Goal: Task Accomplishment & Management: Manage account settings

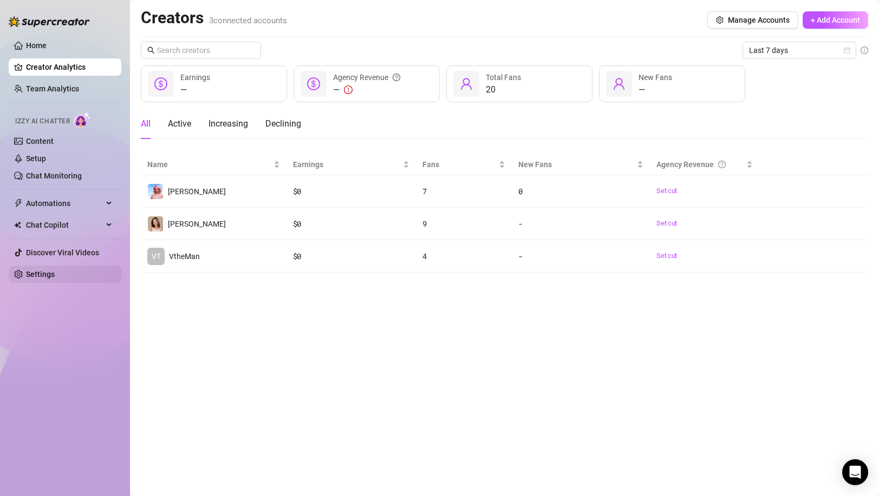
click at [55, 274] on link "Settings" at bounding box center [40, 274] width 29 height 9
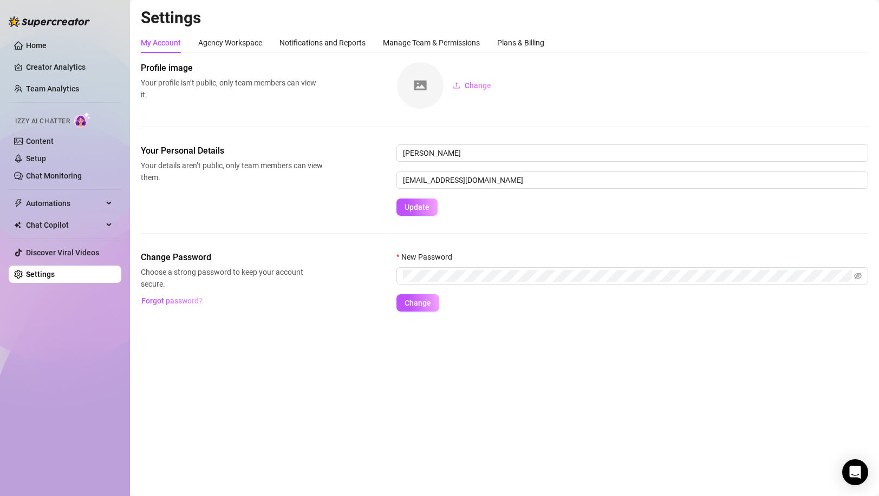
click at [264, 44] on div "My Account Agency Workspace Notifications and Reports Manage Team & Permissions…" at bounding box center [342, 42] width 403 height 21
click at [253, 41] on div "Agency Workspace" at bounding box center [230, 43] width 64 height 12
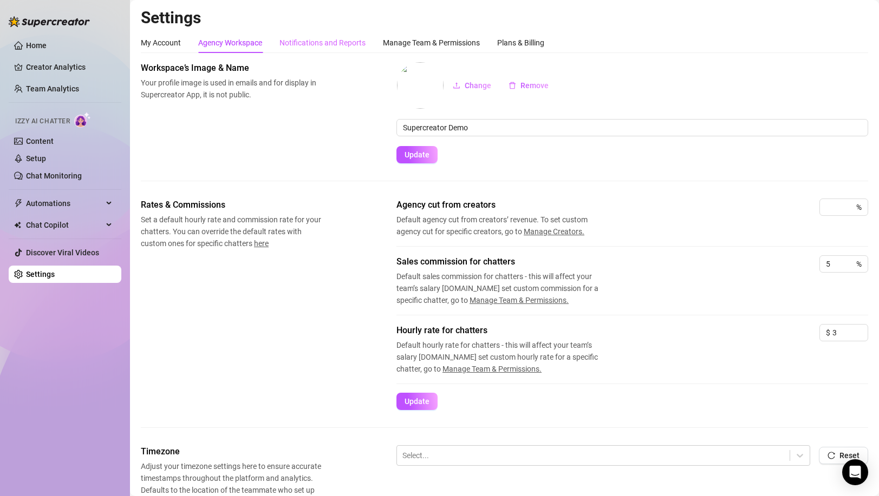
click at [306, 35] on div "Notifications and Reports" at bounding box center [322, 42] width 86 height 21
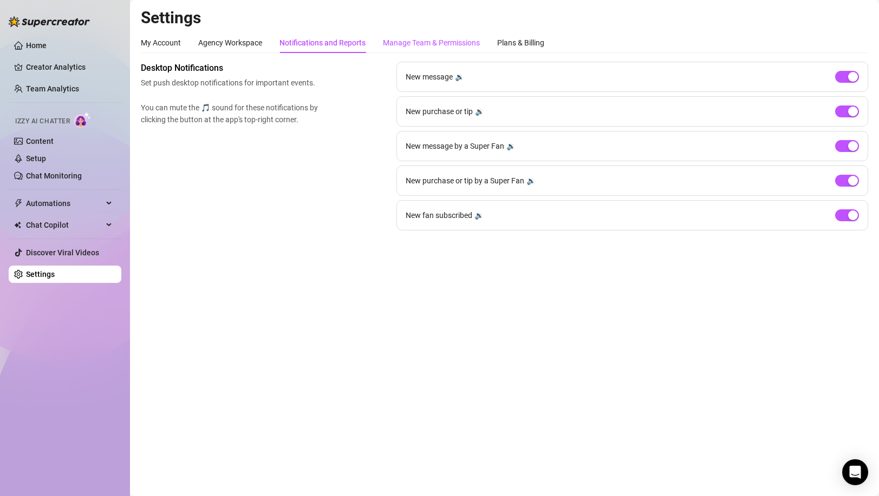
click at [428, 40] on div "Manage Team & Permissions" at bounding box center [431, 43] width 97 height 12
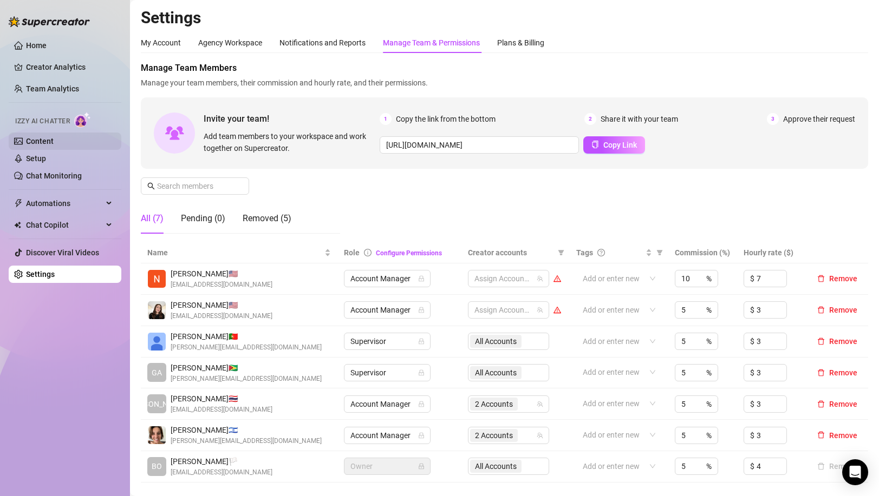
click at [50, 140] on link "Content" at bounding box center [40, 141] width 28 height 9
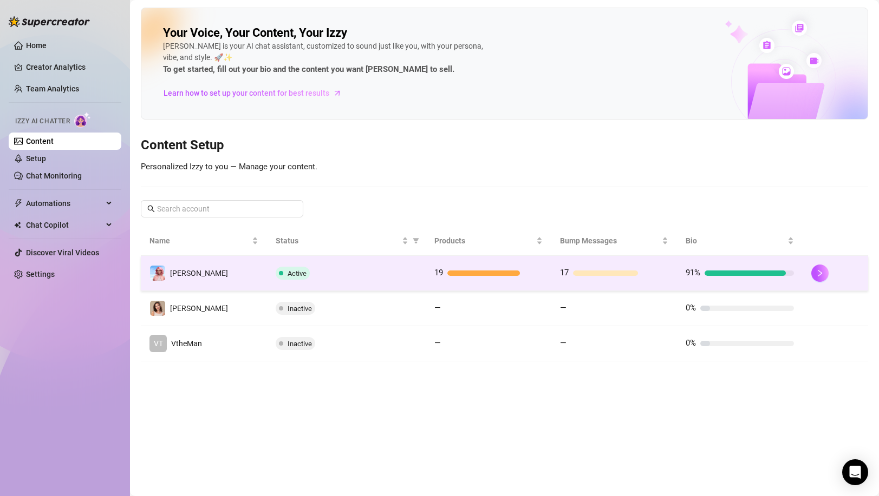
click at [357, 278] on div "Active" at bounding box center [346, 273] width 141 height 13
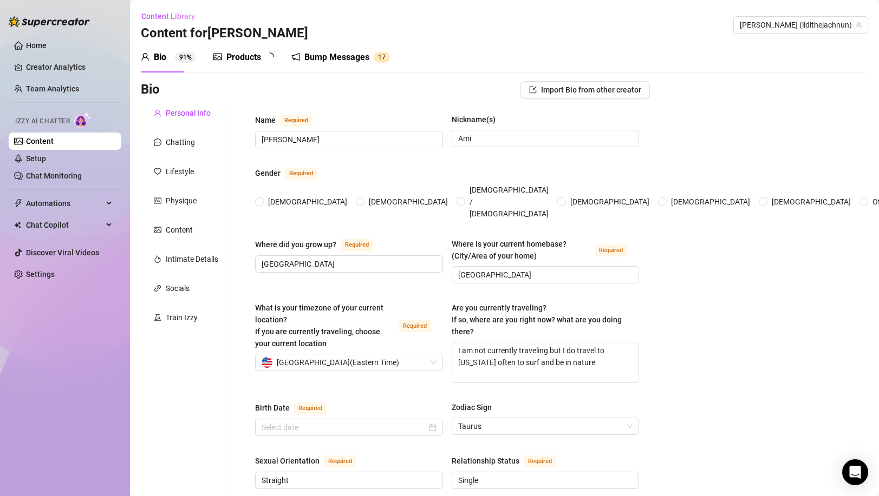
radio input "true"
type input "[DATE]"
click at [231, 60] on div "Products" at bounding box center [243, 57] width 35 height 13
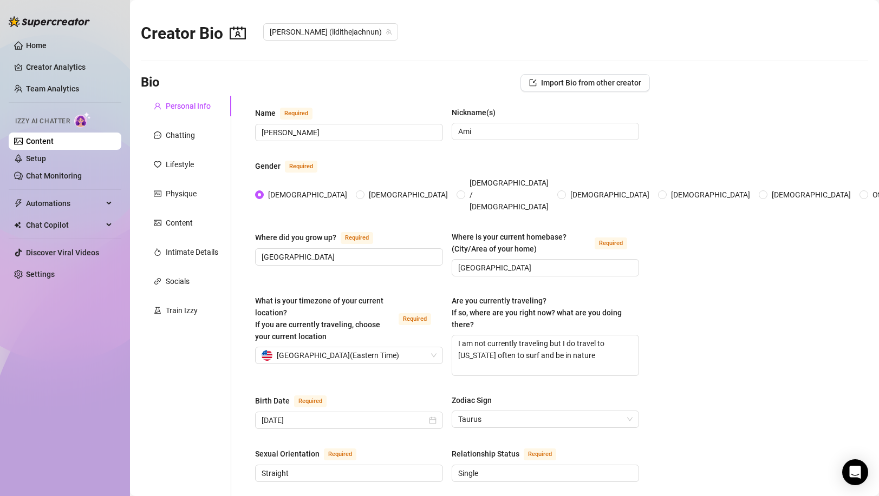
click at [188, 310] on div "Train Izzy" at bounding box center [182, 311] width 32 height 12
